Goal: Task Accomplishment & Management: Manage account settings

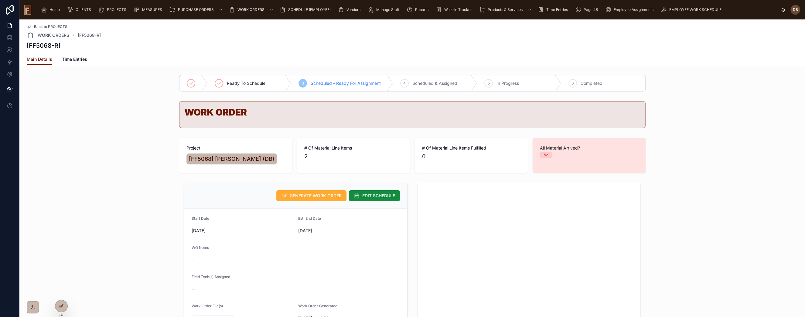
click at [142, 42] on div "[FF5068-R]" at bounding box center [412, 45] width 771 height 9
click at [53, 11] on span "Home" at bounding box center [55, 9] width 10 height 5
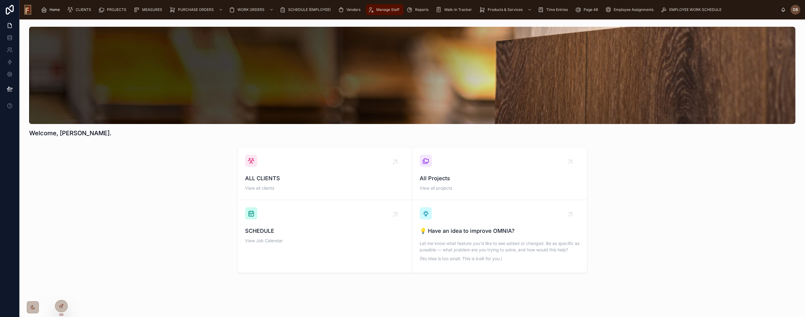
click at [378, 10] on span "Manage Staff" at bounding box center [387, 9] width 23 height 5
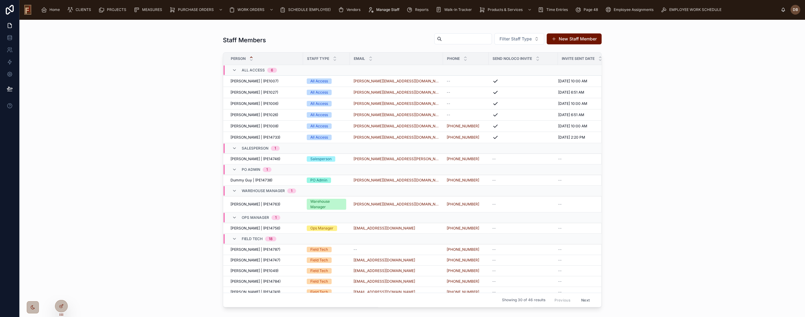
click at [466, 39] on input "text" at bounding box center [467, 39] width 50 height 9
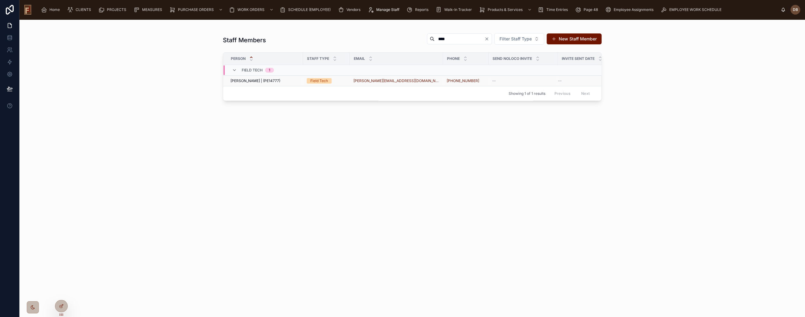
type input "****"
click at [299, 82] on div "[PERSON_NAME] | (PE14777) [PERSON_NAME] | (PE14777)" at bounding box center [265, 80] width 69 height 5
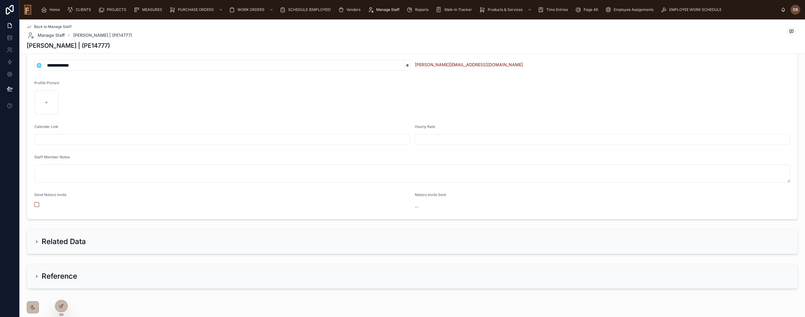
scroll to position [95, 0]
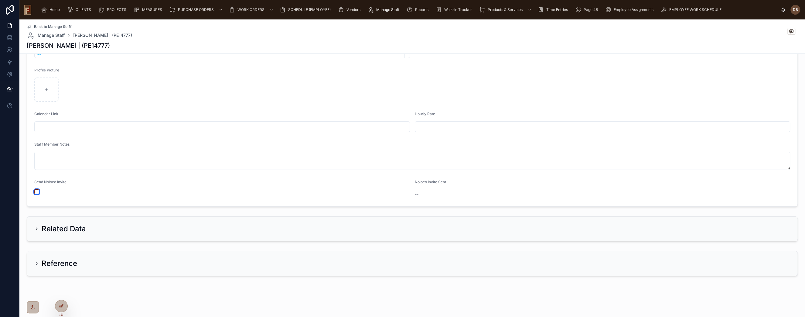
click at [37, 191] on button "button" at bounding box center [36, 191] width 5 height 5
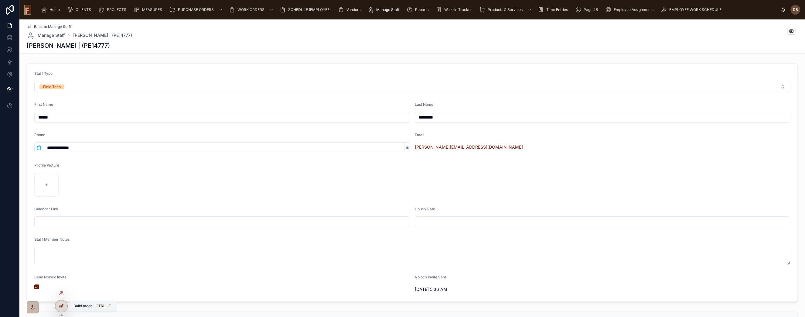
click at [60, 306] on icon at bounding box center [61, 306] width 3 height 3
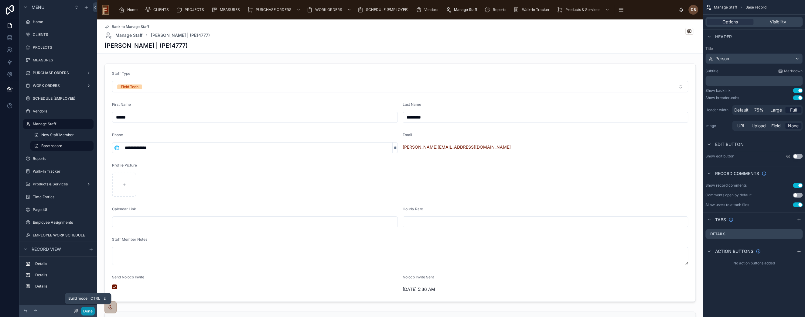
click at [87, 308] on button "Done" at bounding box center [88, 310] width 14 height 9
